Goal: Navigation & Orientation: Find specific page/section

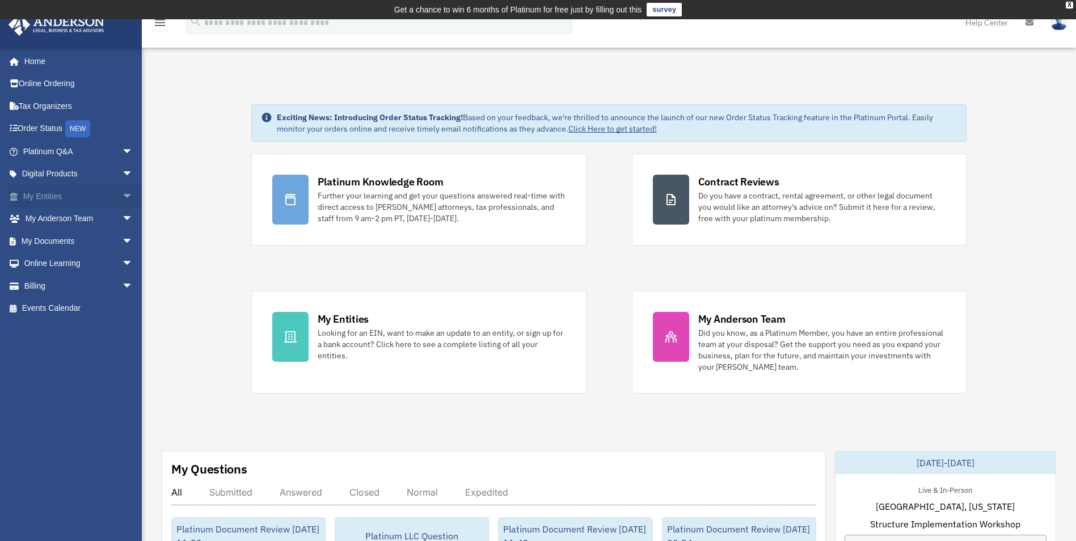
click at [122, 194] on span "arrow_drop_down" at bounding box center [133, 196] width 23 height 23
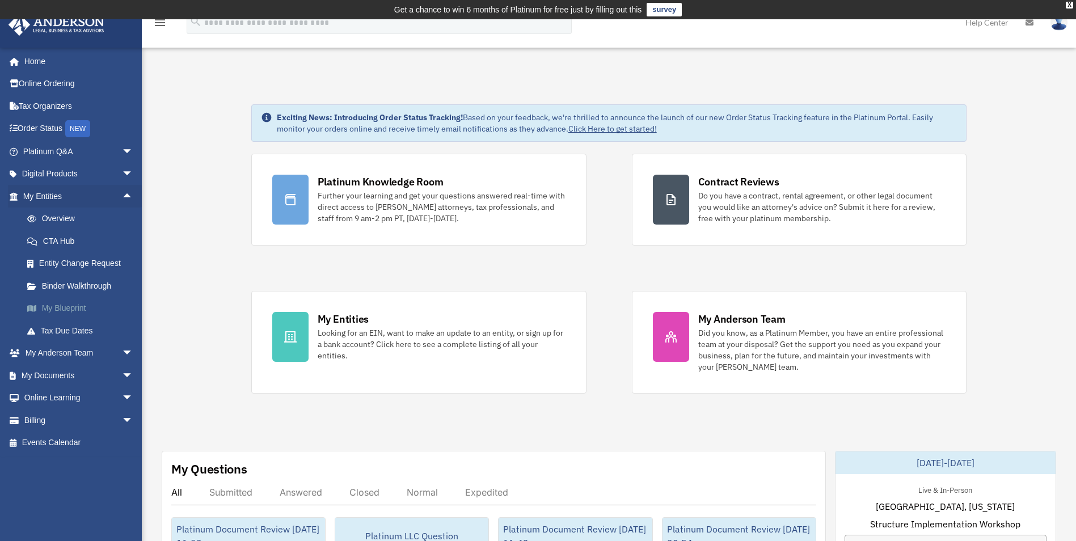
click at [82, 311] on link "My Blueprint" at bounding box center [83, 308] width 134 height 23
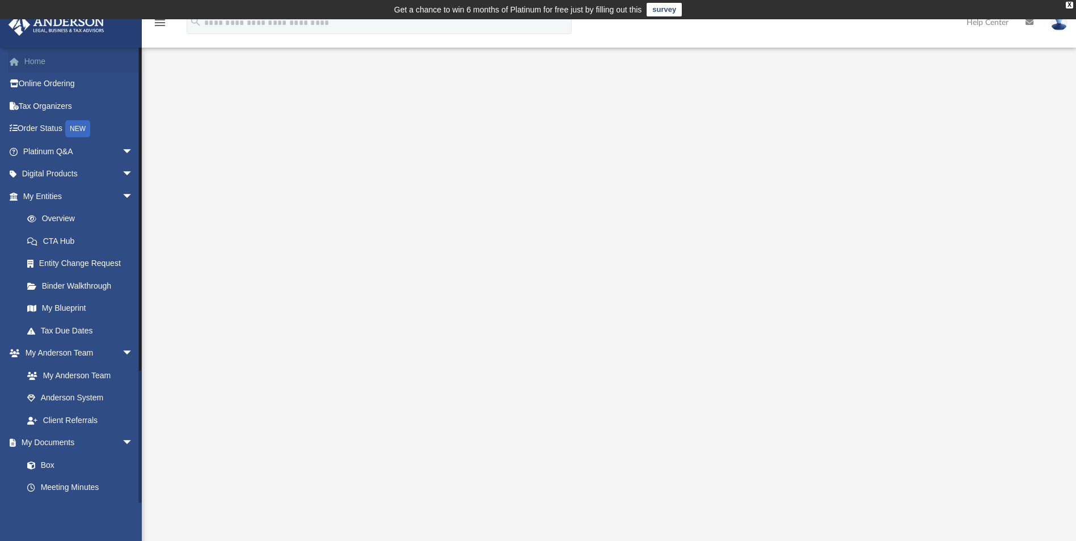
click at [46, 57] on link "Home" at bounding box center [79, 61] width 142 height 23
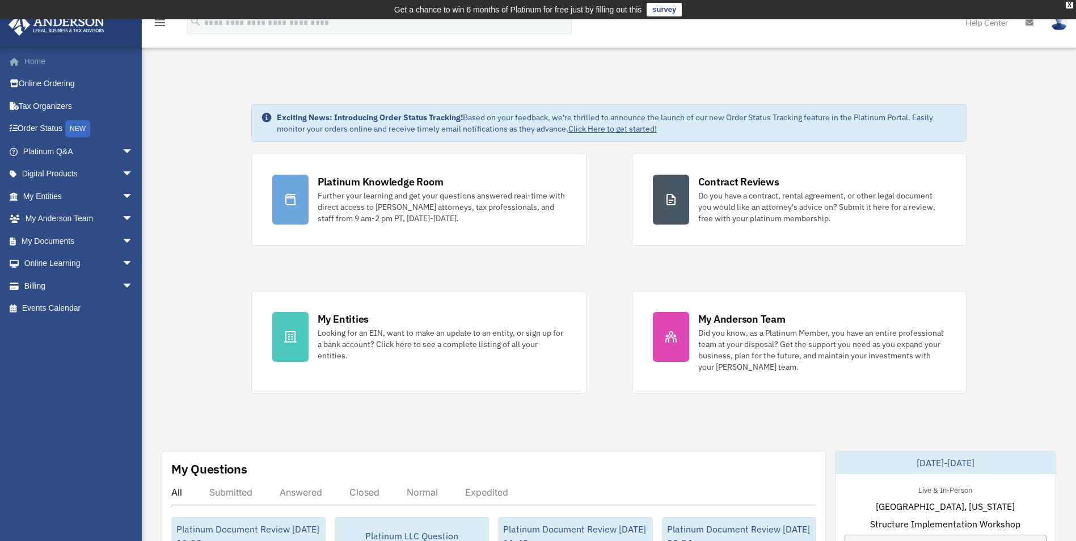
click at [52, 62] on link "Home" at bounding box center [79, 61] width 142 height 23
